Goal: Information Seeking & Learning: Learn about a topic

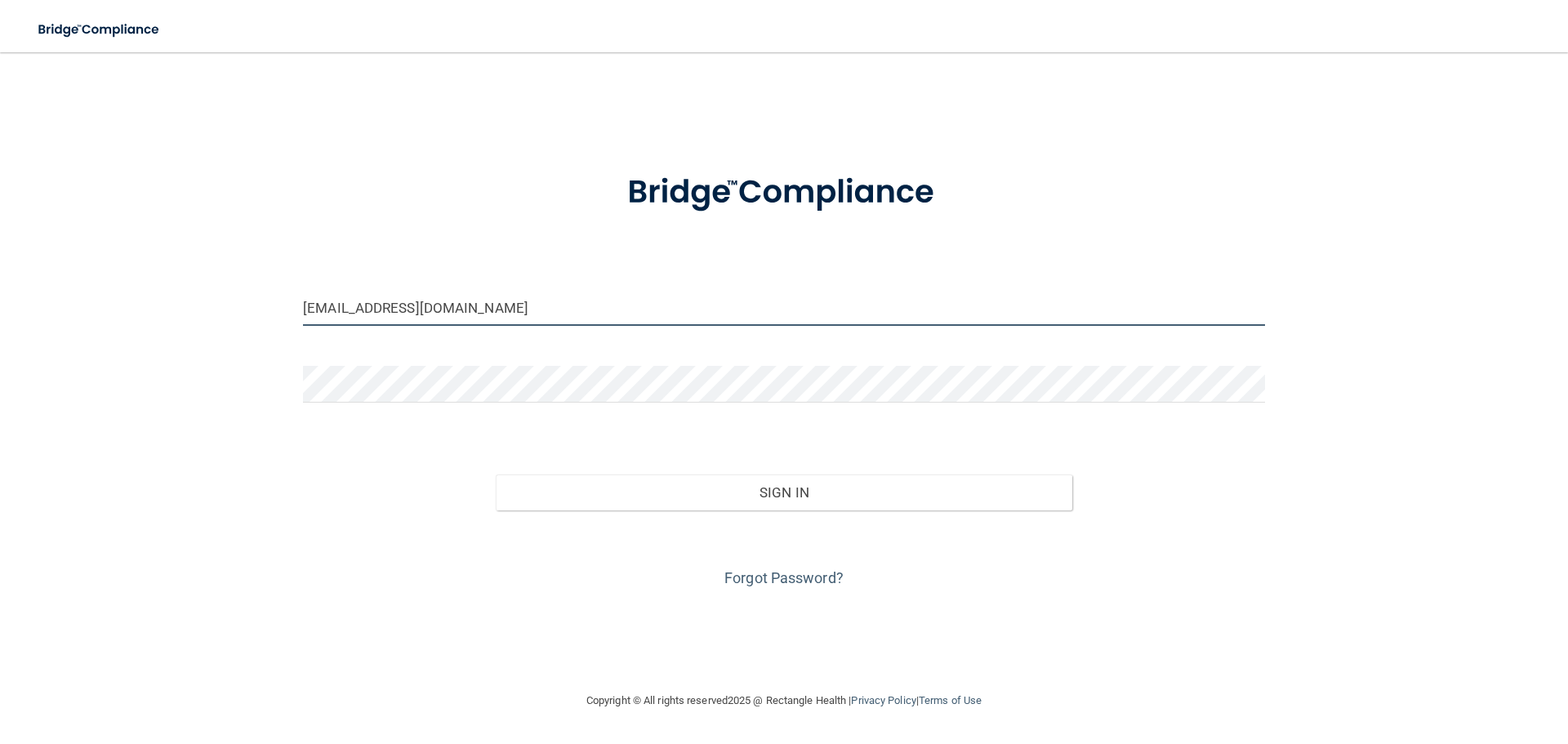
click at [450, 316] on input "[EMAIL_ADDRESS][DOMAIN_NAME]" at bounding box center [784, 308] width 962 height 37
drag, startPoint x: 450, startPoint y: 316, endPoint x: 236, endPoint y: 332, distance: 214.6
click at [236, 332] on div "[EMAIL_ADDRESS][DOMAIN_NAME] Invalid email/password. You don't have permission …" at bounding box center [784, 372] width 1503 height 606
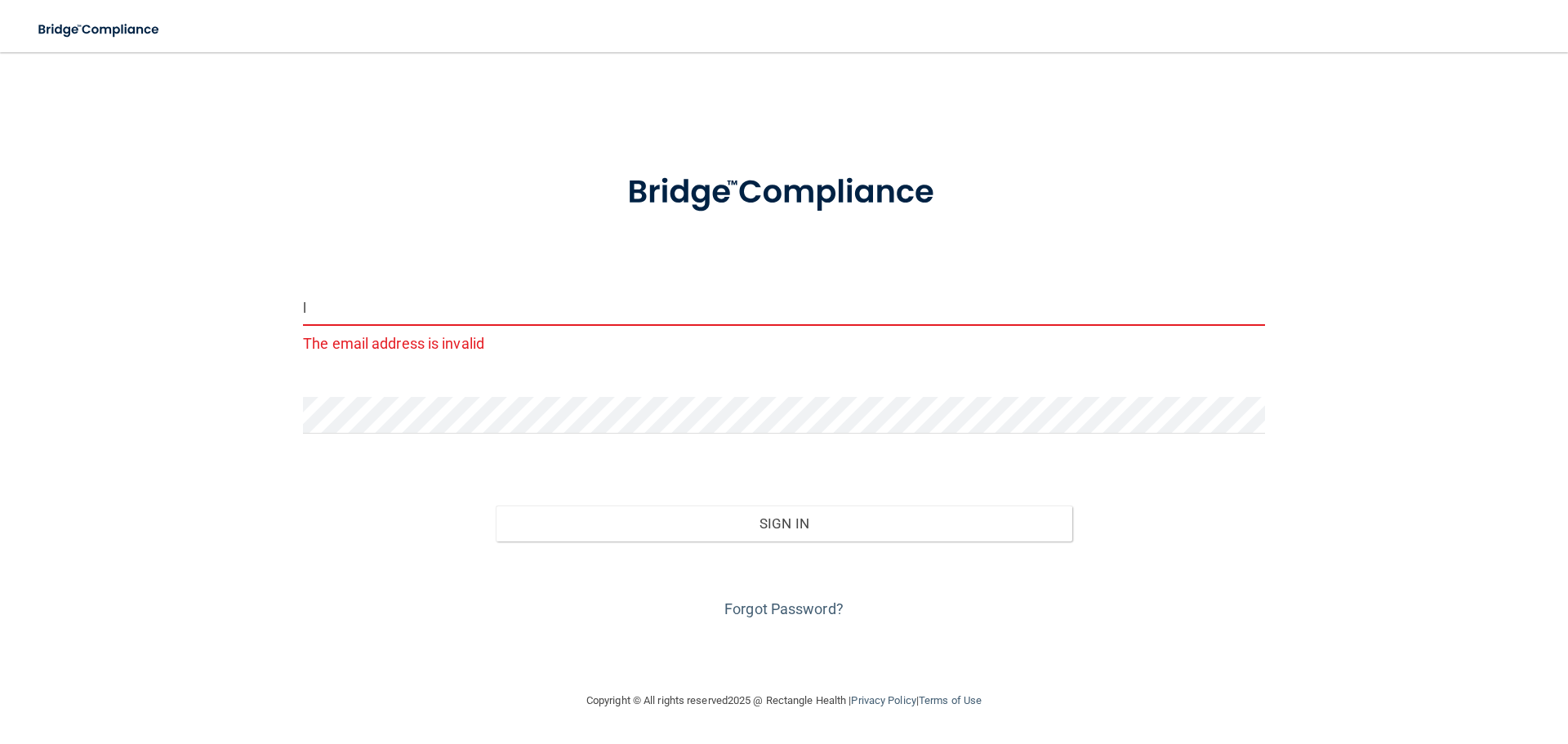
type input "[EMAIL_ADDRESS][DOMAIN_NAME]"
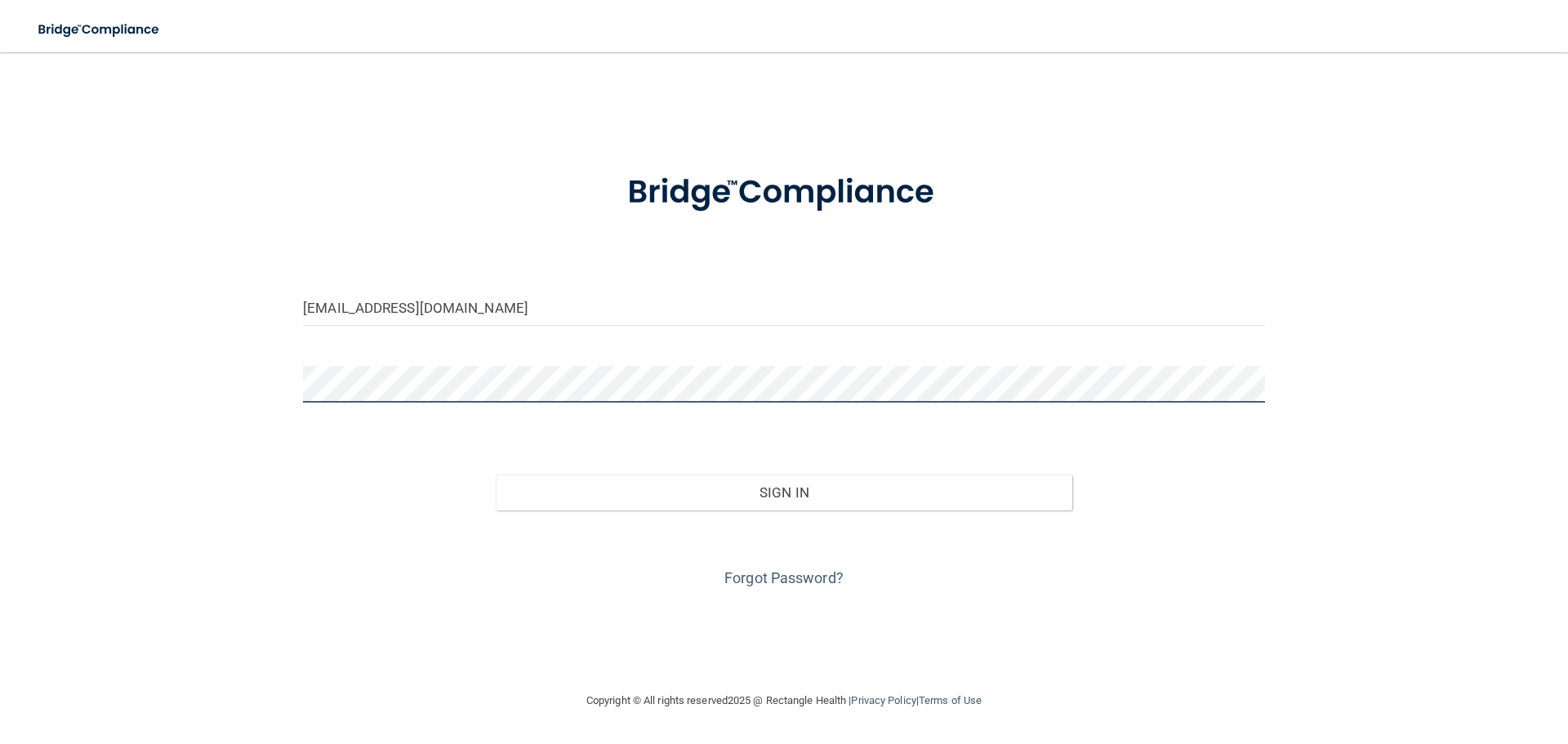
click at [231, 415] on div "[EMAIL_ADDRESS][DOMAIN_NAME] Invalid email/password. You don't have permission …" at bounding box center [784, 372] width 1503 height 606
click at [496, 474] on button "Sign In" at bounding box center [784, 492] width 577 height 36
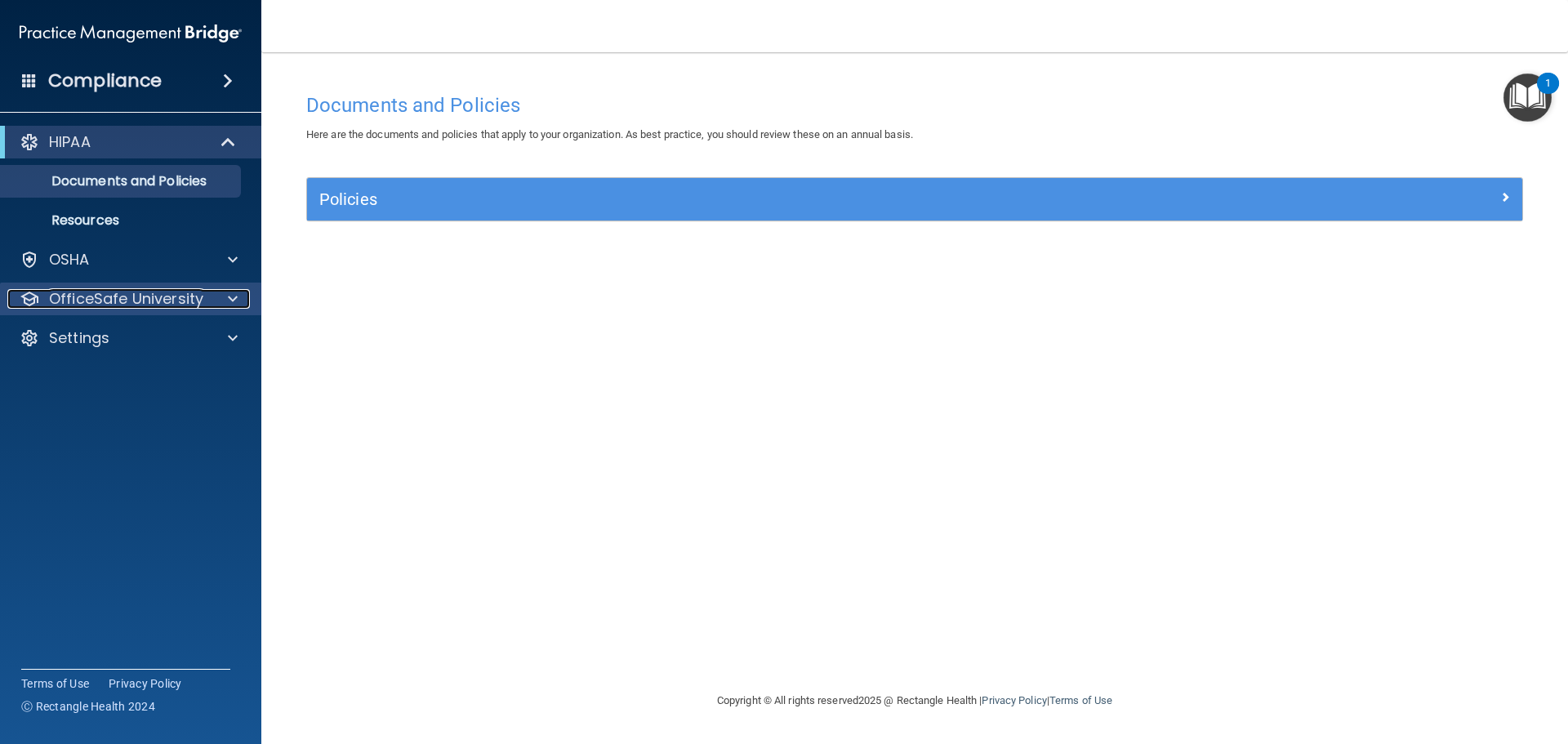
click at [225, 296] on div at bounding box center [230, 299] width 41 height 20
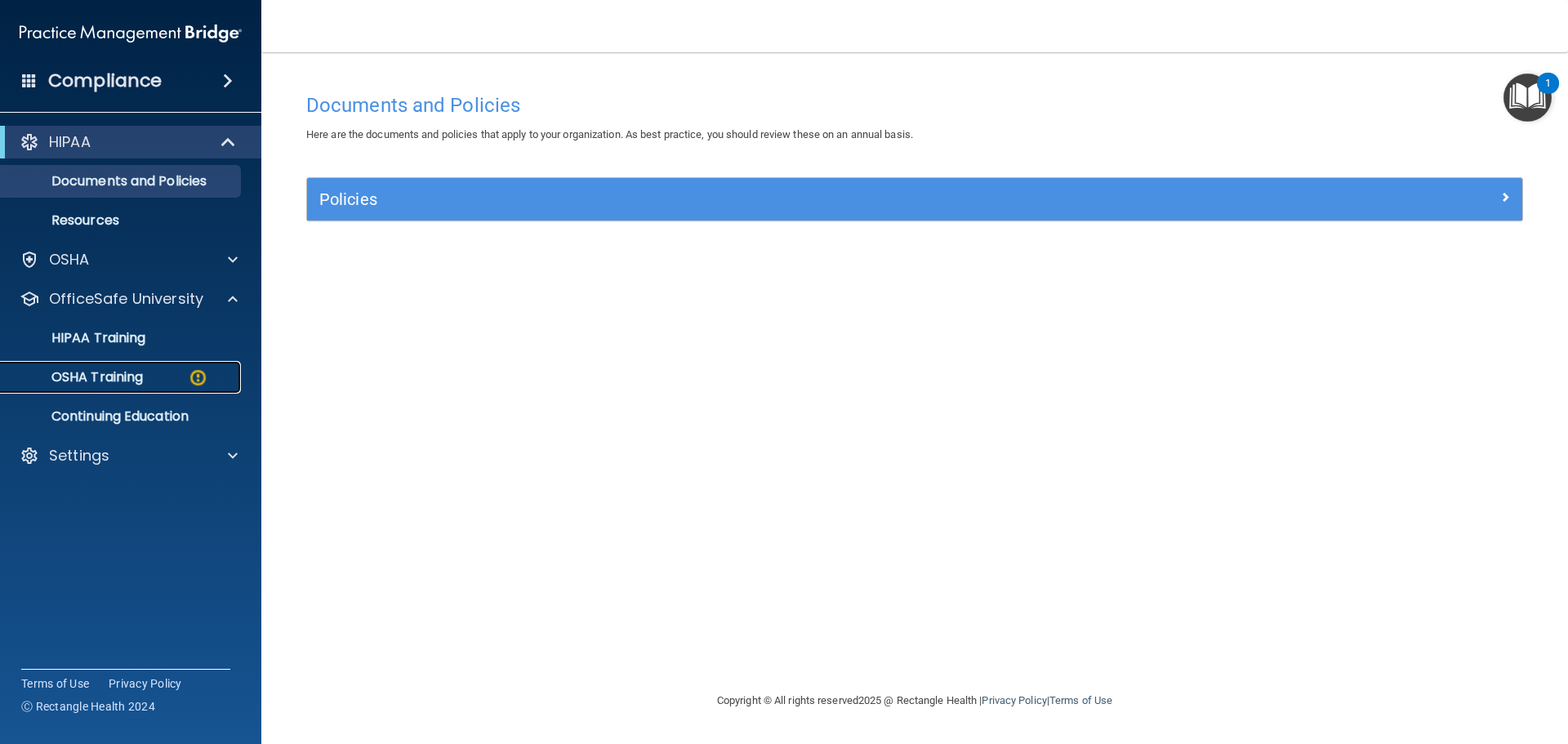
click at [194, 373] on img at bounding box center [199, 378] width 21 height 21
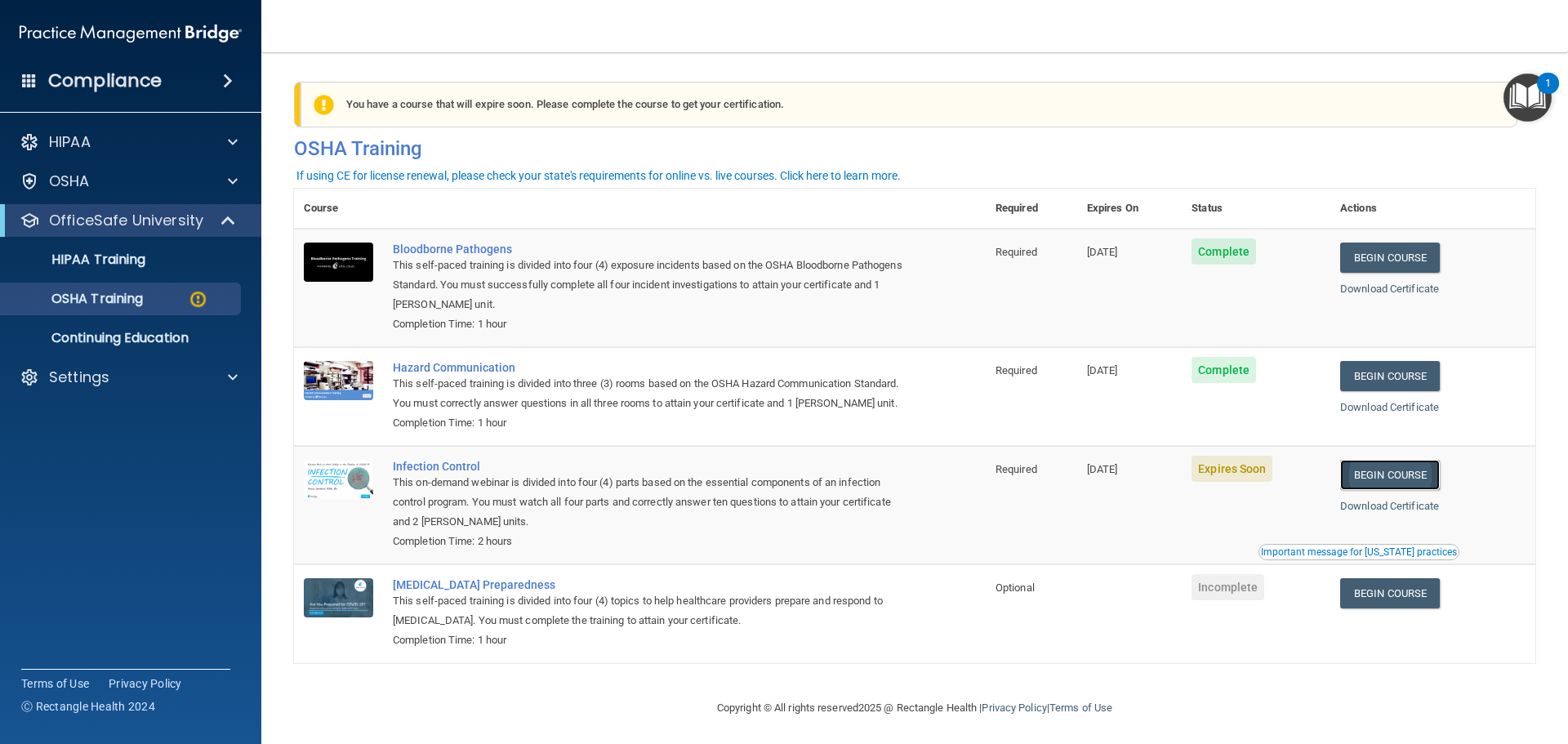
click at [1390, 490] on link "Begin Course" at bounding box center [1389, 475] width 99 height 30
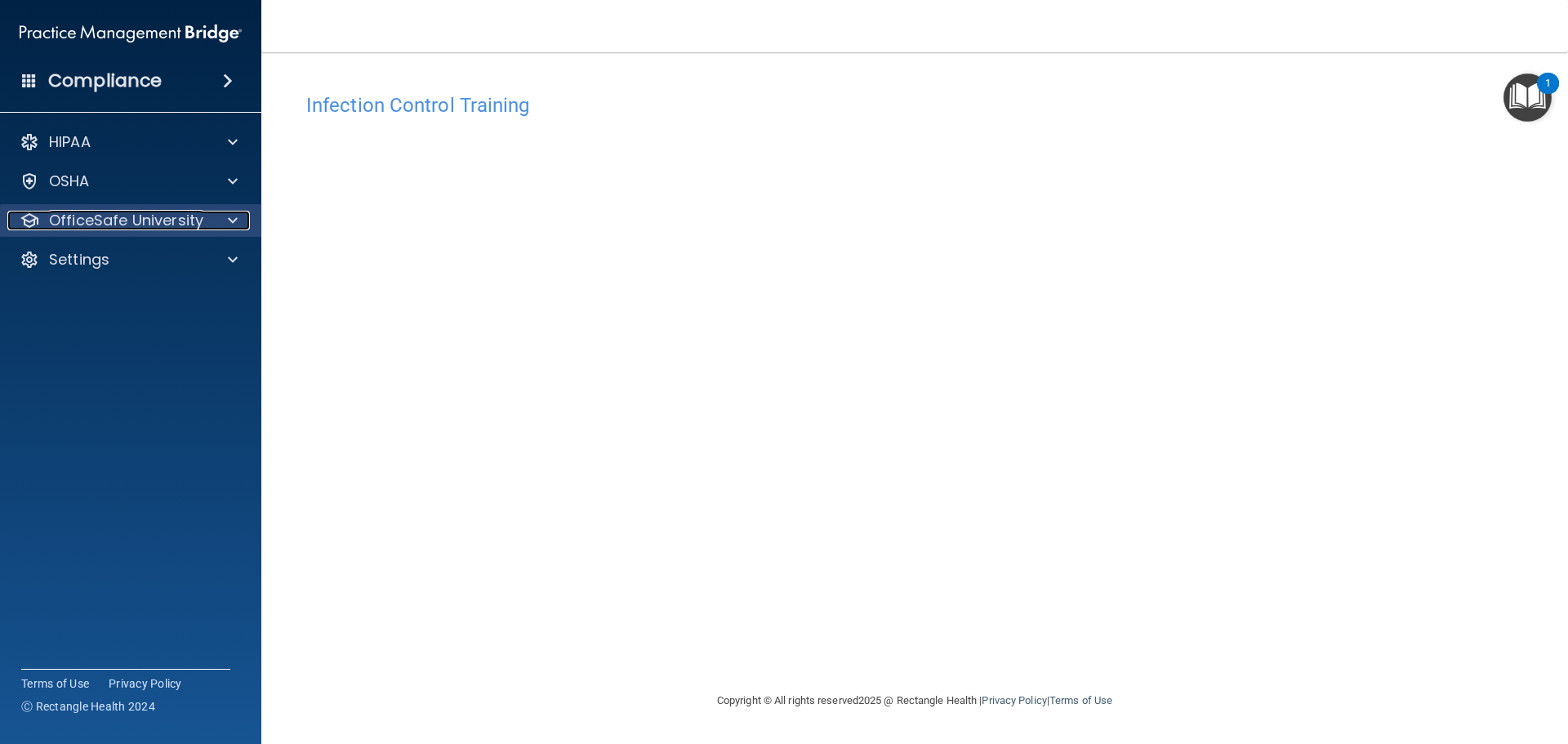
click at [236, 224] on span at bounding box center [233, 221] width 9 height 20
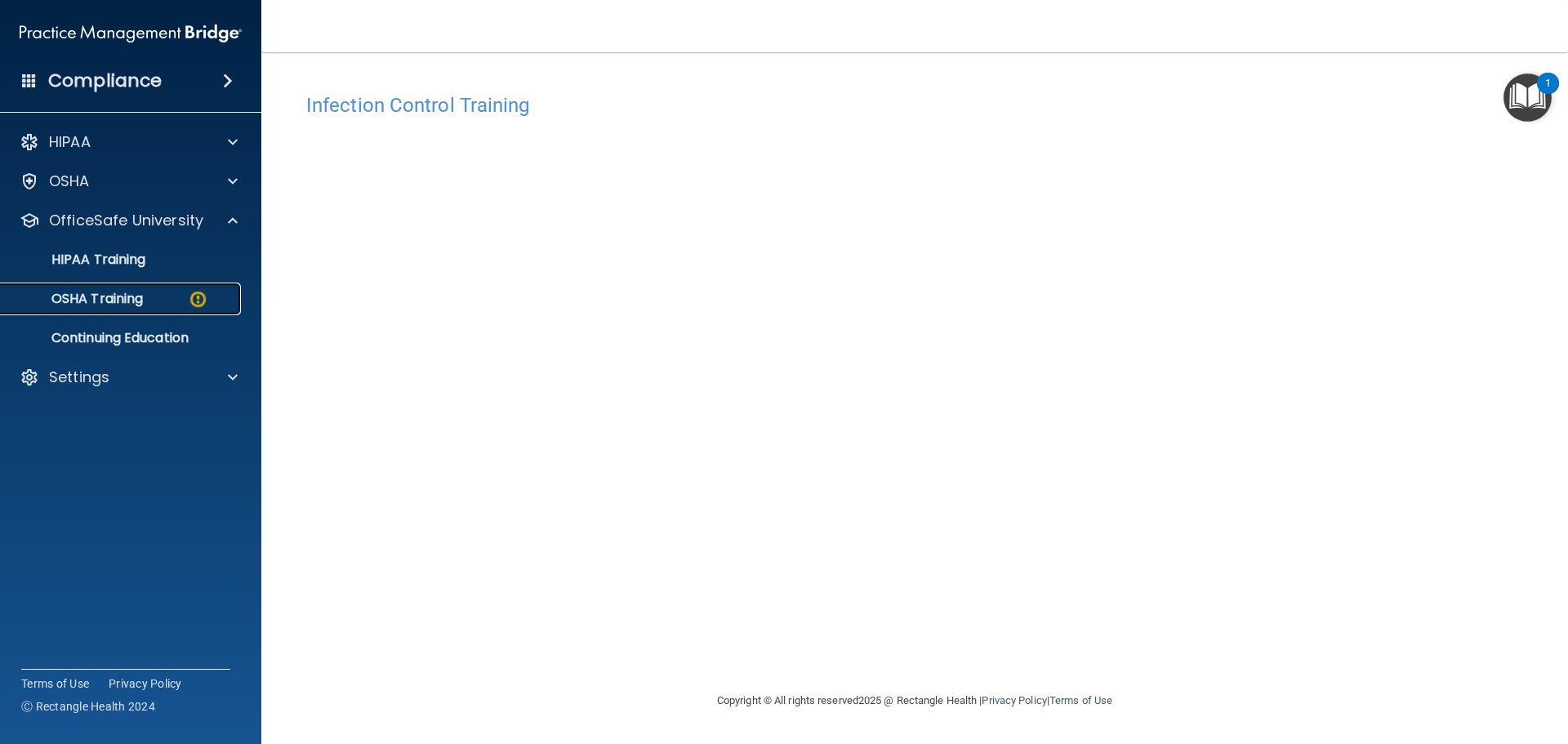
click at [163, 302] on div "OSHA Training" at bounding box center [122, 298] width 223 height 16
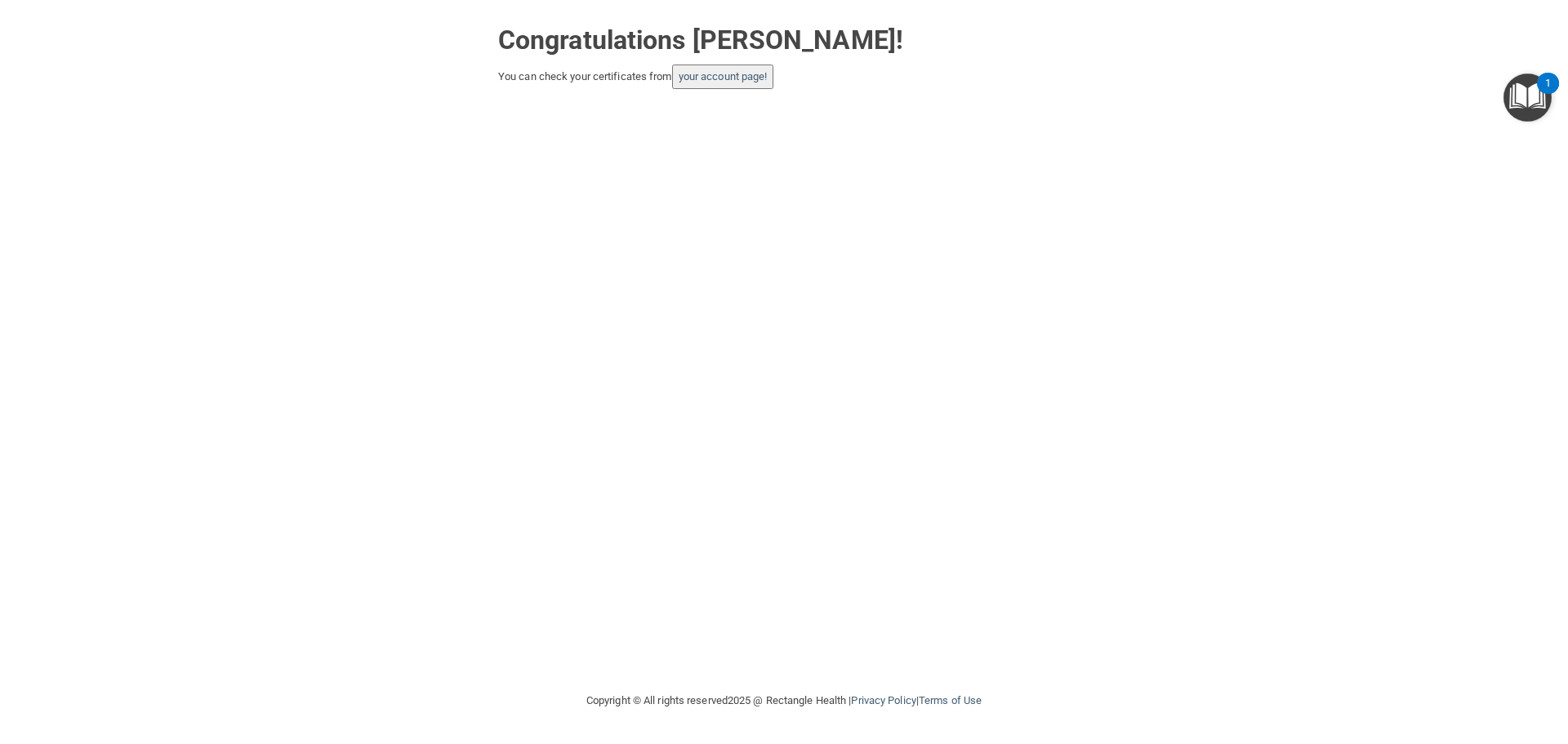
click at [725, 75] on button "your account page!" at bounding box center [723, 77] width 102 height 25
click at [718, 82] on link "your account page!" at bounding box center [723, 76] width 89 height 12
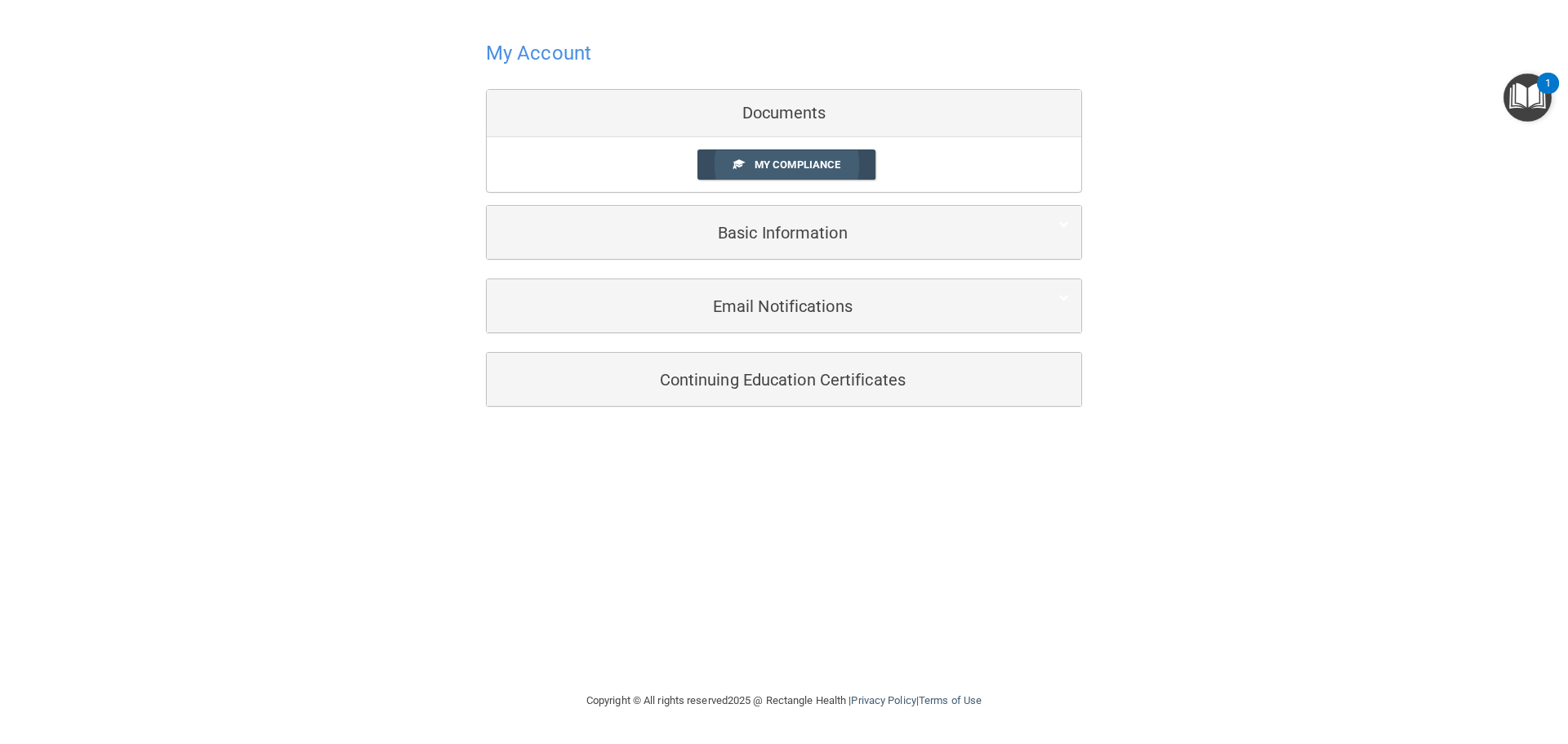
click at [766, 164] on span "My Compliance" at bounding box center [798, 164] width 86 height 12
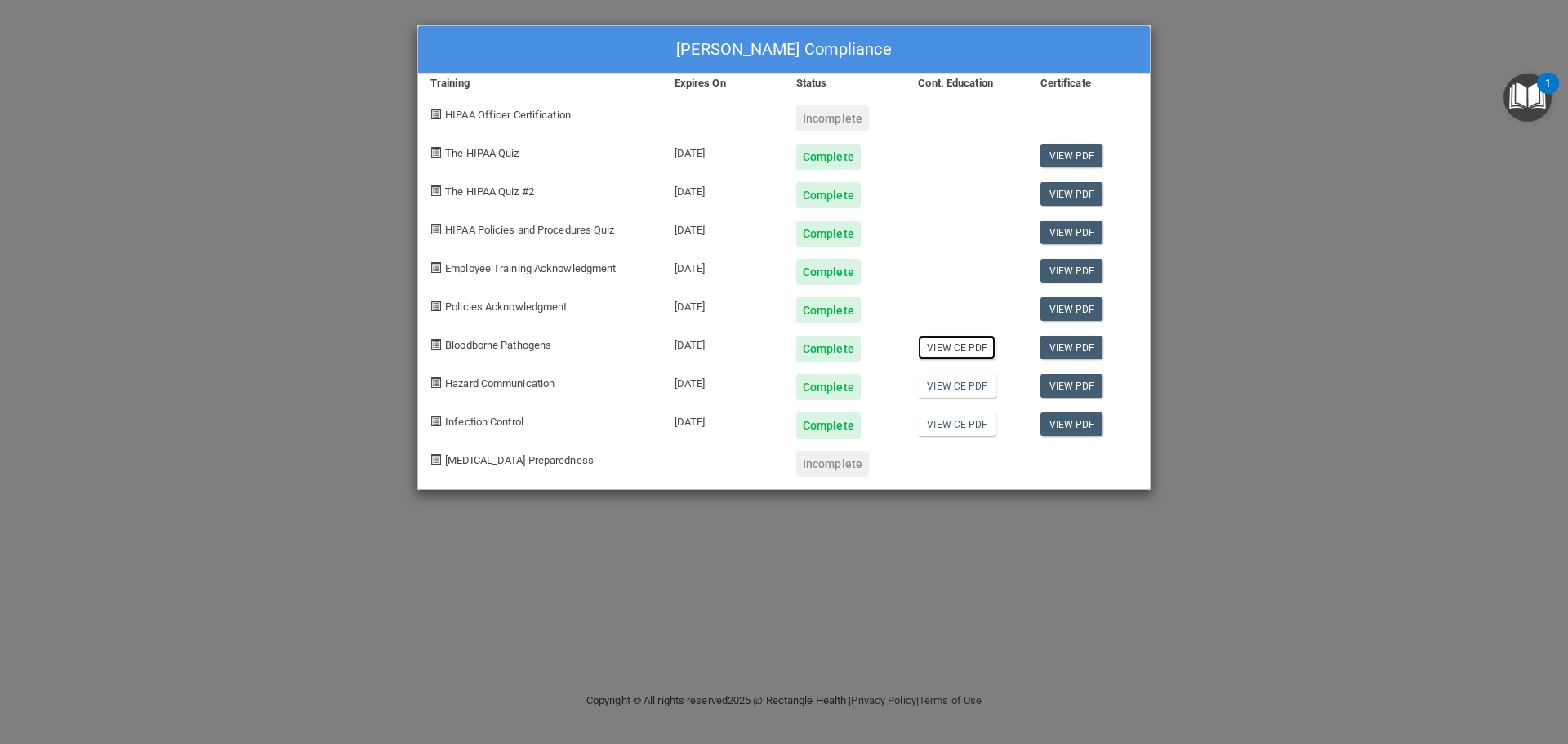
click at [970, 344] on link "View CE PDF" at bounding box center [957, 347] width 78 height 24
click at [958, 383] on link "View CE PDF" at bounding box center [957, 385] width 78 height 24
click at [957, 421] on link "View CE PDF" at bounding box center [957, 424] width 78 height 24
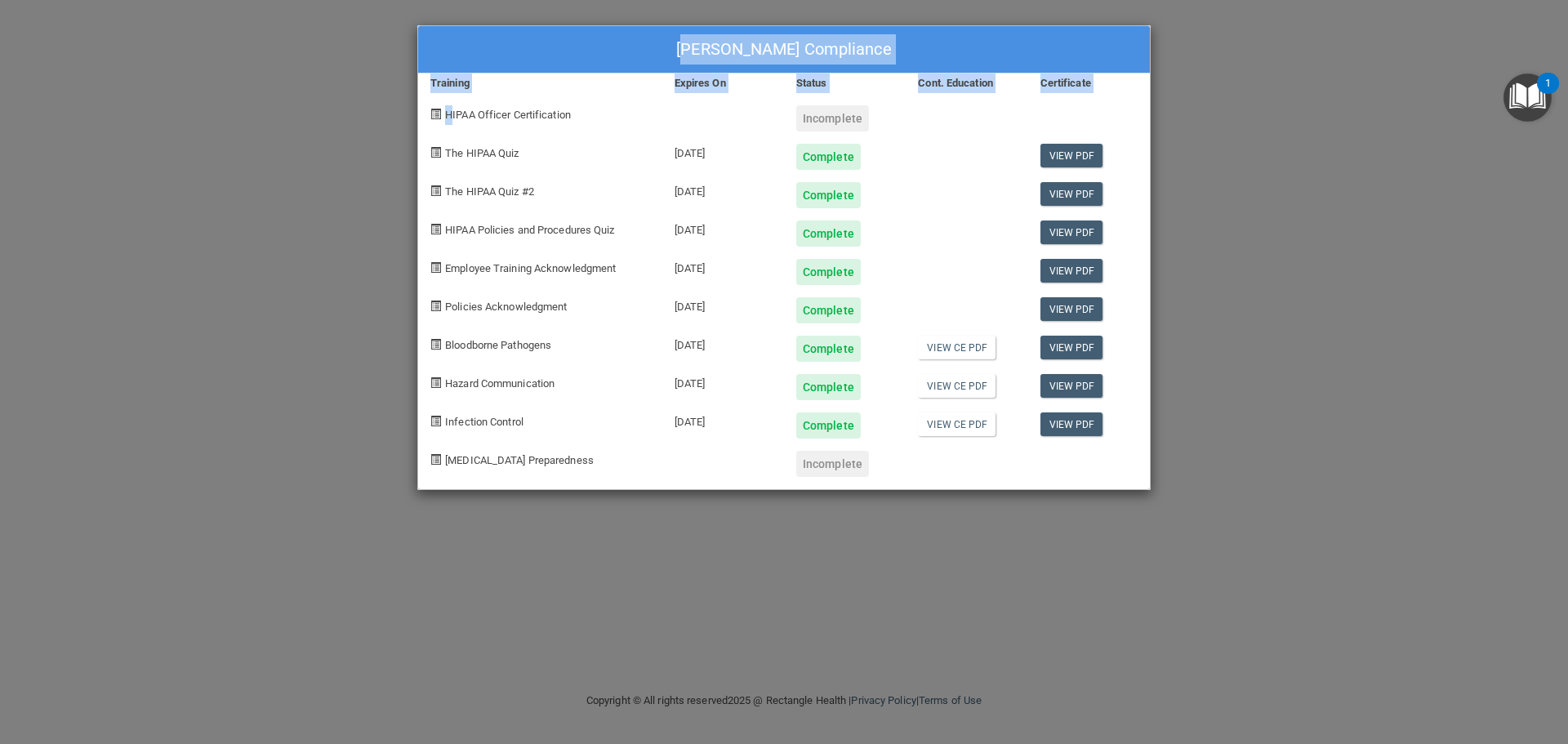
drag, startPoint x: 578, startPoint y: 55, endPoint x: 451, endPoint y: 129, distance: 147.0
click at [451, 129] on div "Laura Foley's Compliance Training Expires On Status Cont. Education Certificate…" at bounding box center [784, 257] width 733 height 465
click at [551, 62] on div "Laura Foley's Compliance" at bounding box center [784, 50] width 731 height 47
